Goal: Information Seeking & Learning: Learn about a topic

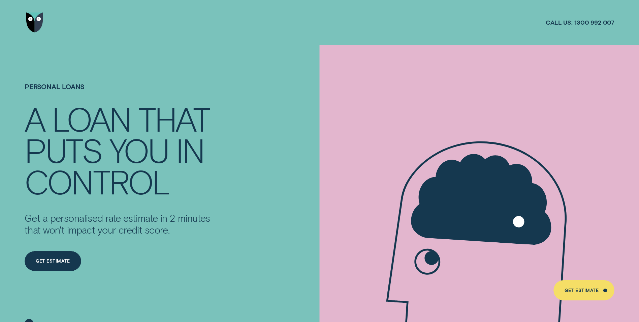
click at [35, 20] on img "Go to home page" at bounding box center [34, 22] width 17 height 20
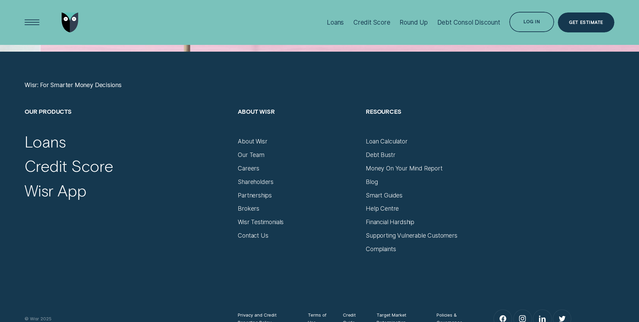
scroll to position [2816, 0]
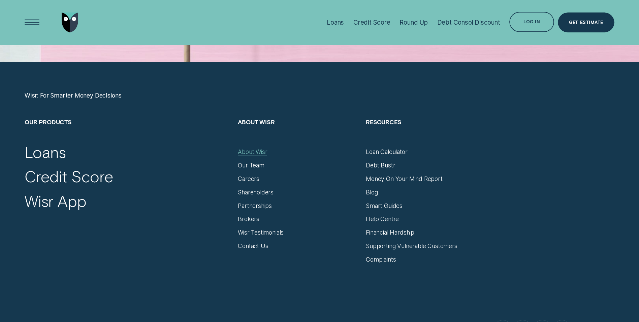
click at [258, 149] on div "About Wisr" at bounding box center [252, 151] width 29 height 7
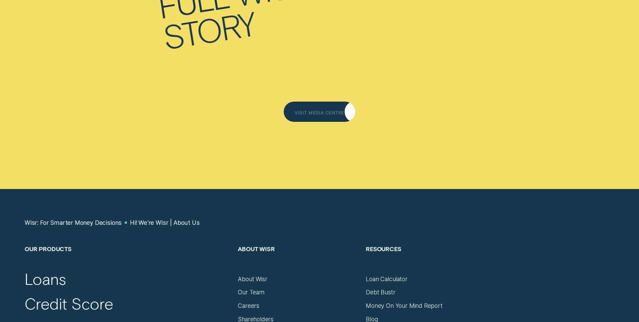
scroll to position [4415, 0]
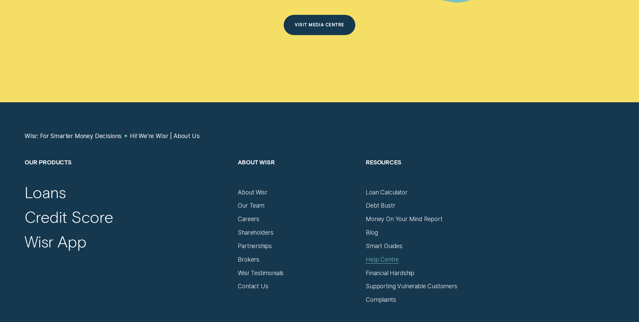
click at [390, 255] on div "Help Centre" at bounding box center [382, 258] width 33 height 7
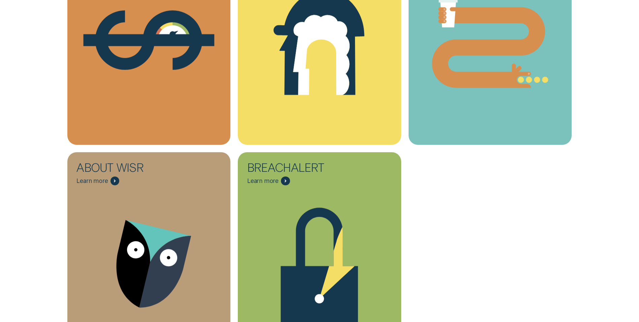
scroll to position [303, 0]
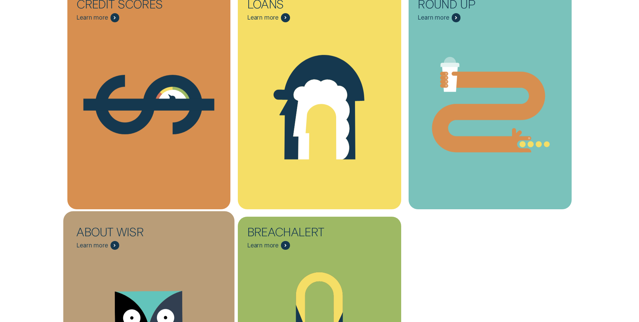
click at [117, 243] on div "About Wisr - Learn more" at bounding box center [114, 245] width 9 height 9
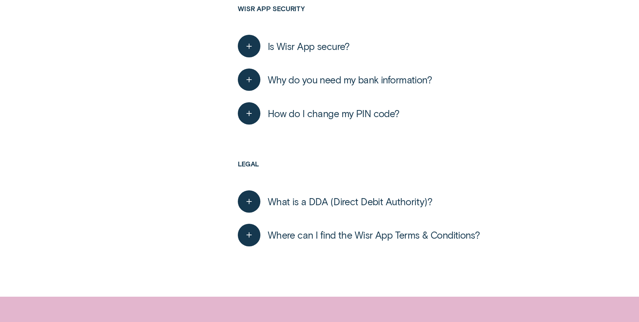
scroll to position [876, 0]
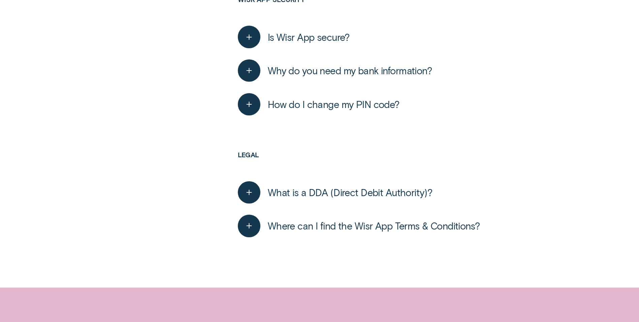
click at [372, 228] on span "Where can I find the Wisr App Terms & Conditions?" at bounding box center [374, 225] width 212 height 12
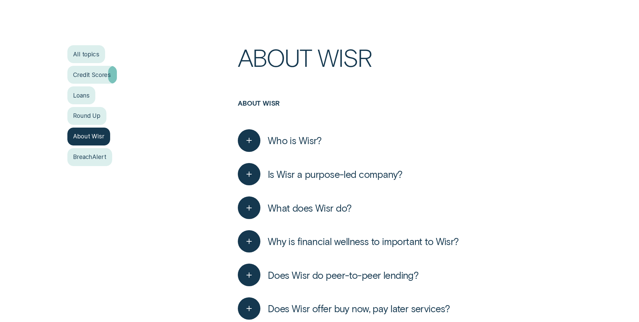
scroll to position [169, 0]
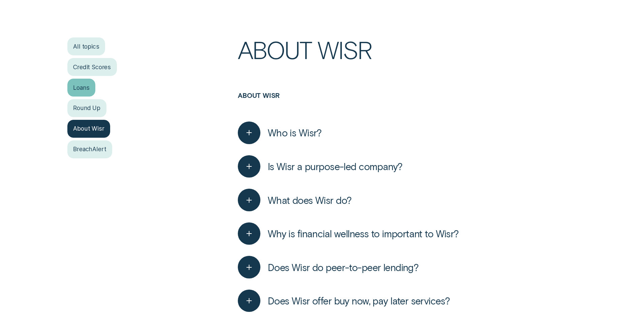
click at [86, 83] on div "Loans" at bounding box center [81, 88] width 28 height 18
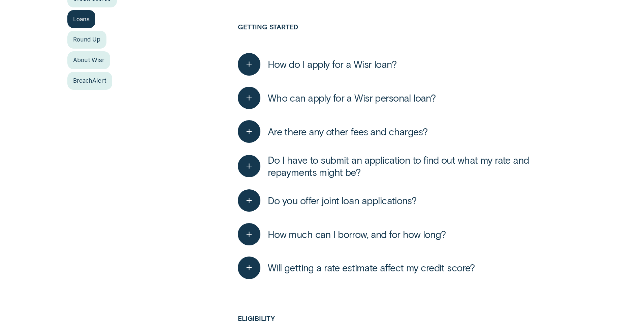
scroll to position [270, 0]
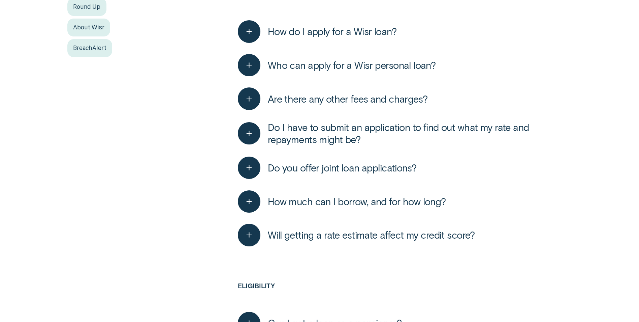
click at [391, 99] on span "Are there any other fees and charges?" at bounding box center [348, 99] width 160 height 12
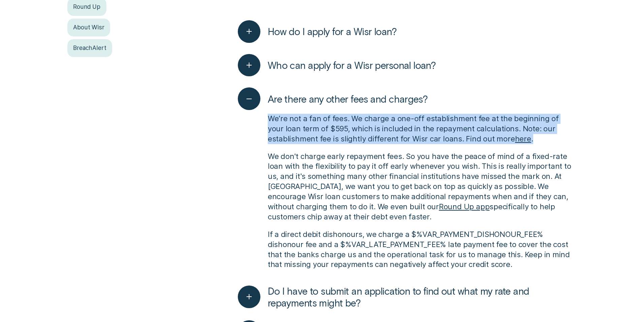
drag, startPoint x: 268, startPoint y: 116, endPoint x: 534, endPoint y: 136, distance: 267.3
click at [534, 136] on p "We’re not a fan of fees. We charge a one-off establishment fee at the beginning…" at bounding box center [420, 129] width 304 height 30
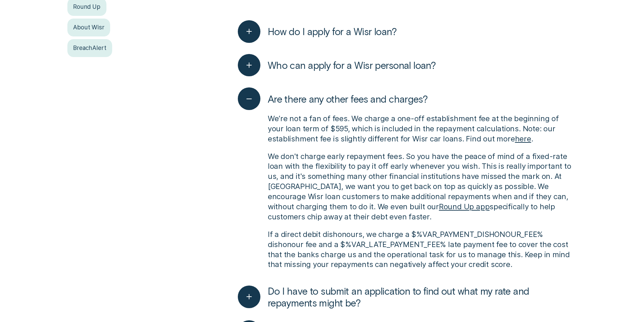
drag, startPoint x: 534, startPoint y: 136, endPoint x: 564, endPoint y: 163, distance: 39.9
click at [564, 163] on p "We don't charge early repayment fees. So you have the peace of mind of a fixed-…" at bounding box center [420, 186] width 304 height 70
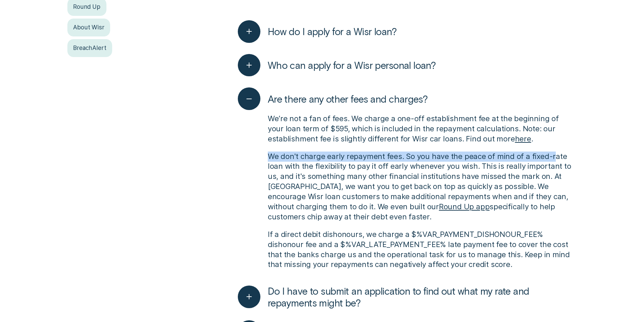
drag, startPoint x: 266, startPoint y: 157, endPoint x: 550, endPoint y: 158, distance: 283.8
click at [550, 158] on div "We’re not a fan of fees. We charge a one-off establishment fee at the beginning…" at bounding box center [405, 191] width 334 height 163
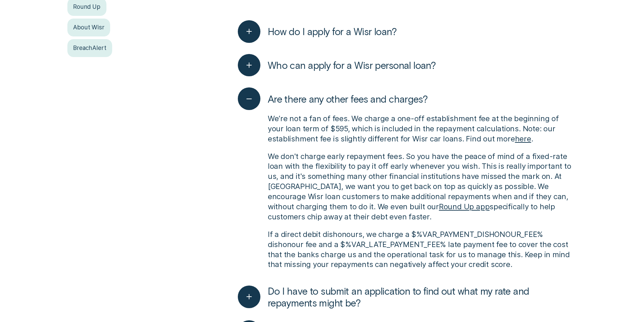
click at [466, 188] on p "We don't charge early repayment fees. So you have the peace of mind of a fixed-…" at bounding box center [420, 186] width 304 height 70
click at [502, 222] on div "We’re not a fan of fees. We charge a one-off establishment fee at the beginning…" at bounding box center [405, 191] width 334 height 163
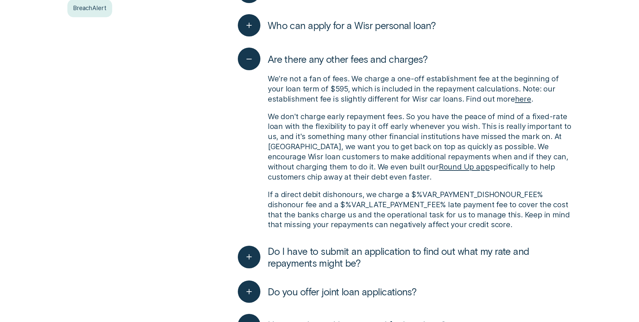
scroll to position [327, 0]
